Goal: Find specific page/section: Find specific page/section

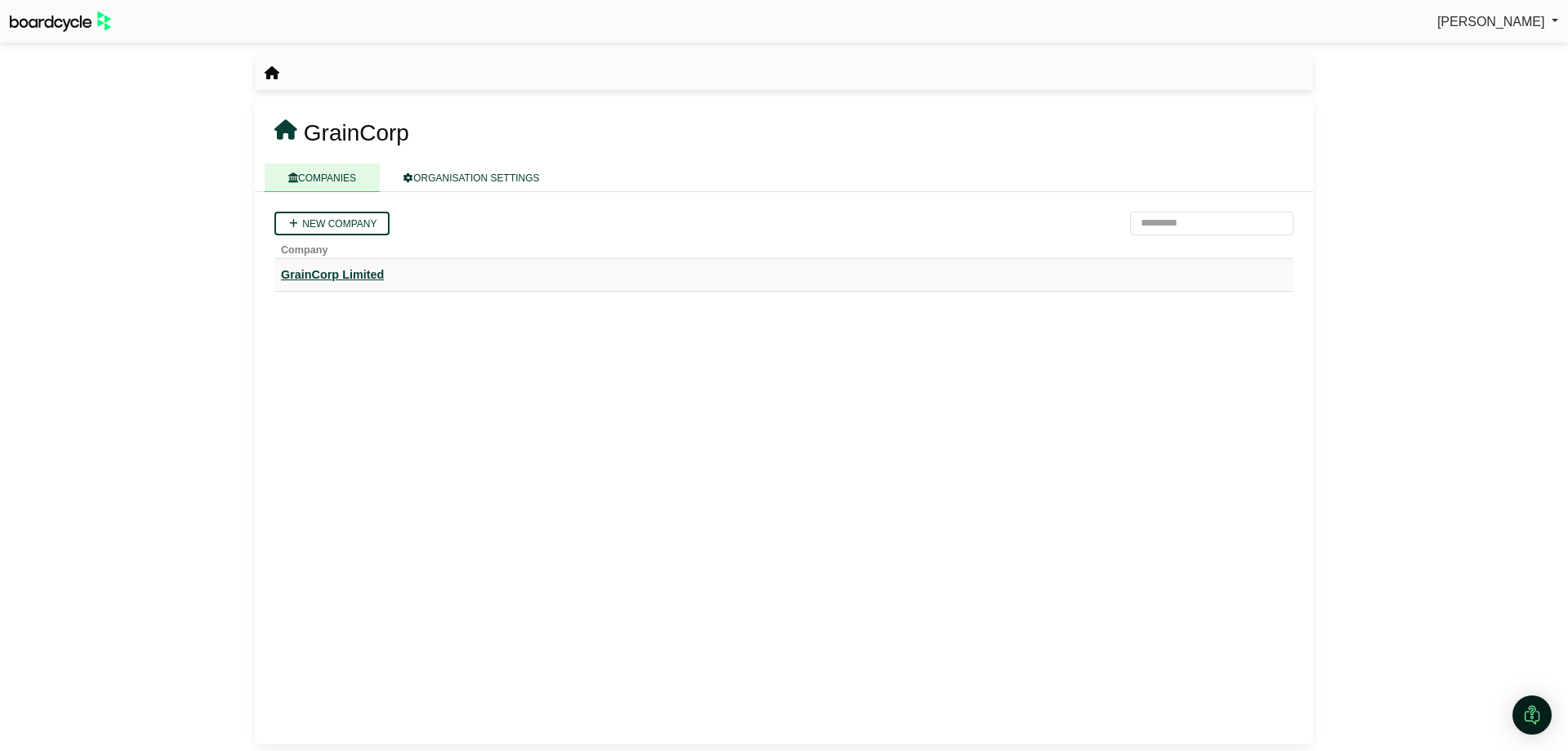
drag, startPoint x: 354, startPoint y: 274, endPoint x: 715, endPoint y: 367, distance: 372.8
click at [354, 274] on div "GrainCorp Limited" at bounding box center [784, 275] width 1006 height 18
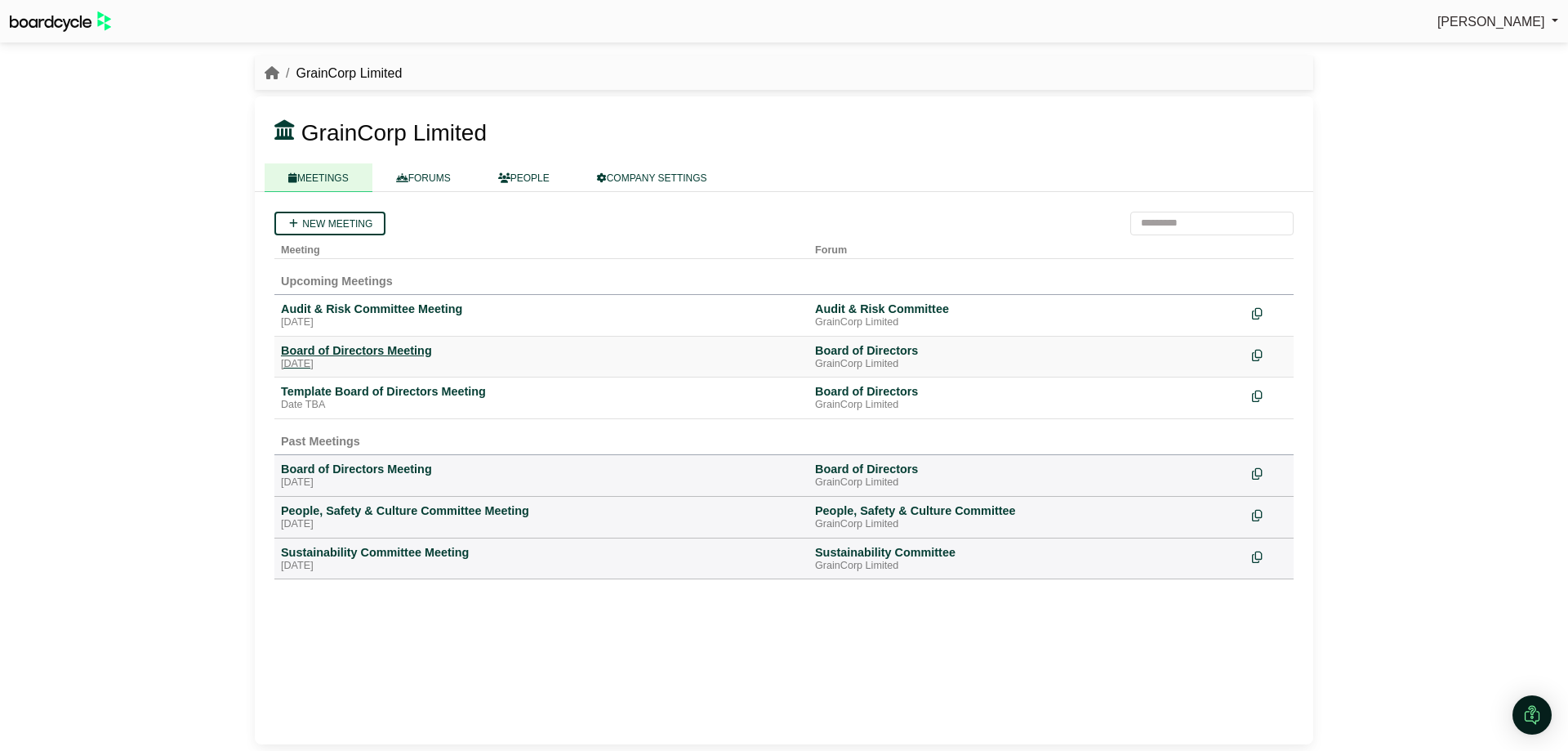
click at [378, 349] on div "Board of Directors Meeting" at bounding box center [542, 350] width 521 height 15
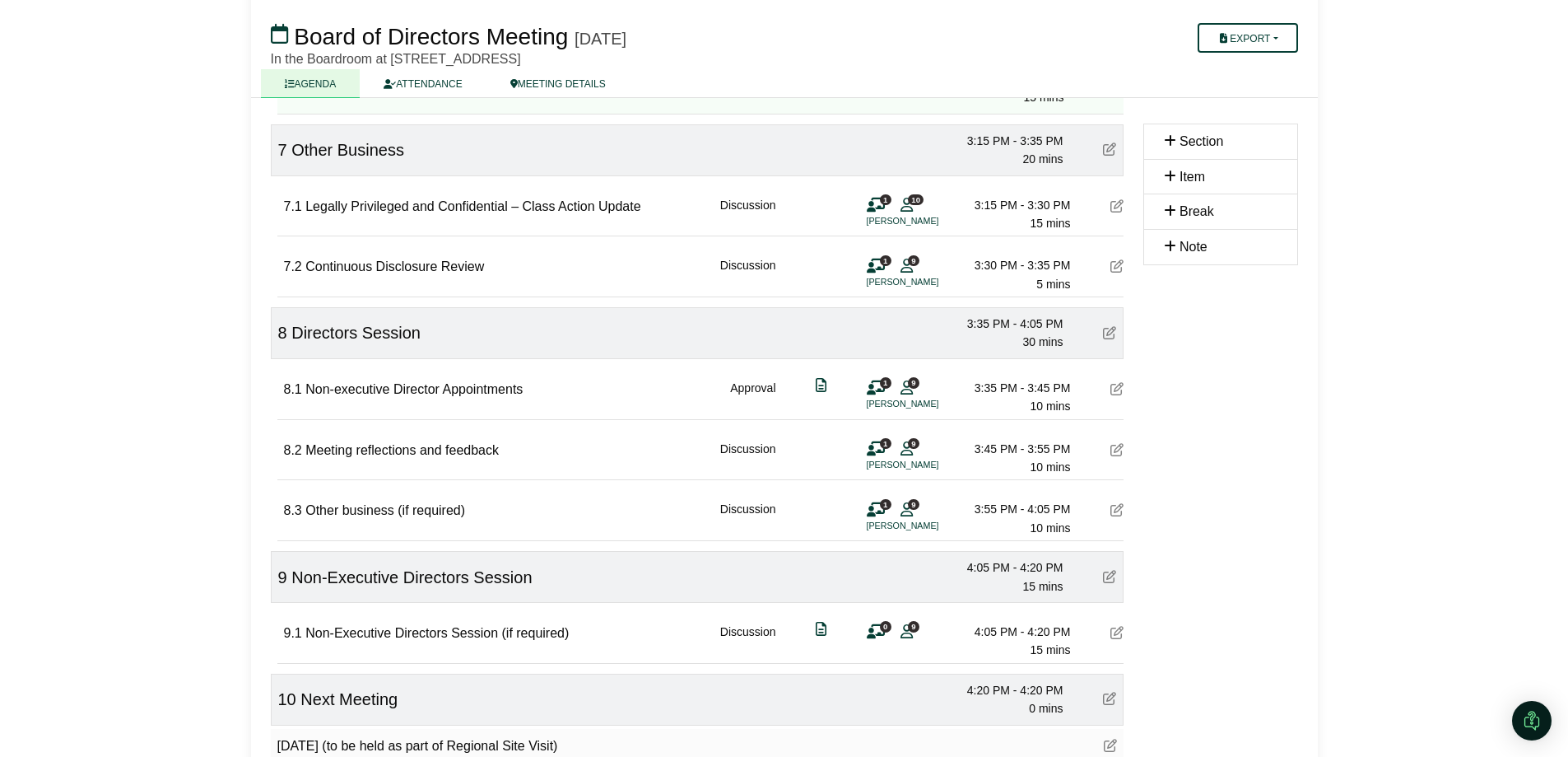
scroll to position [1742, 0]
